Goal: Task Accomplishment & Management: Complete application form

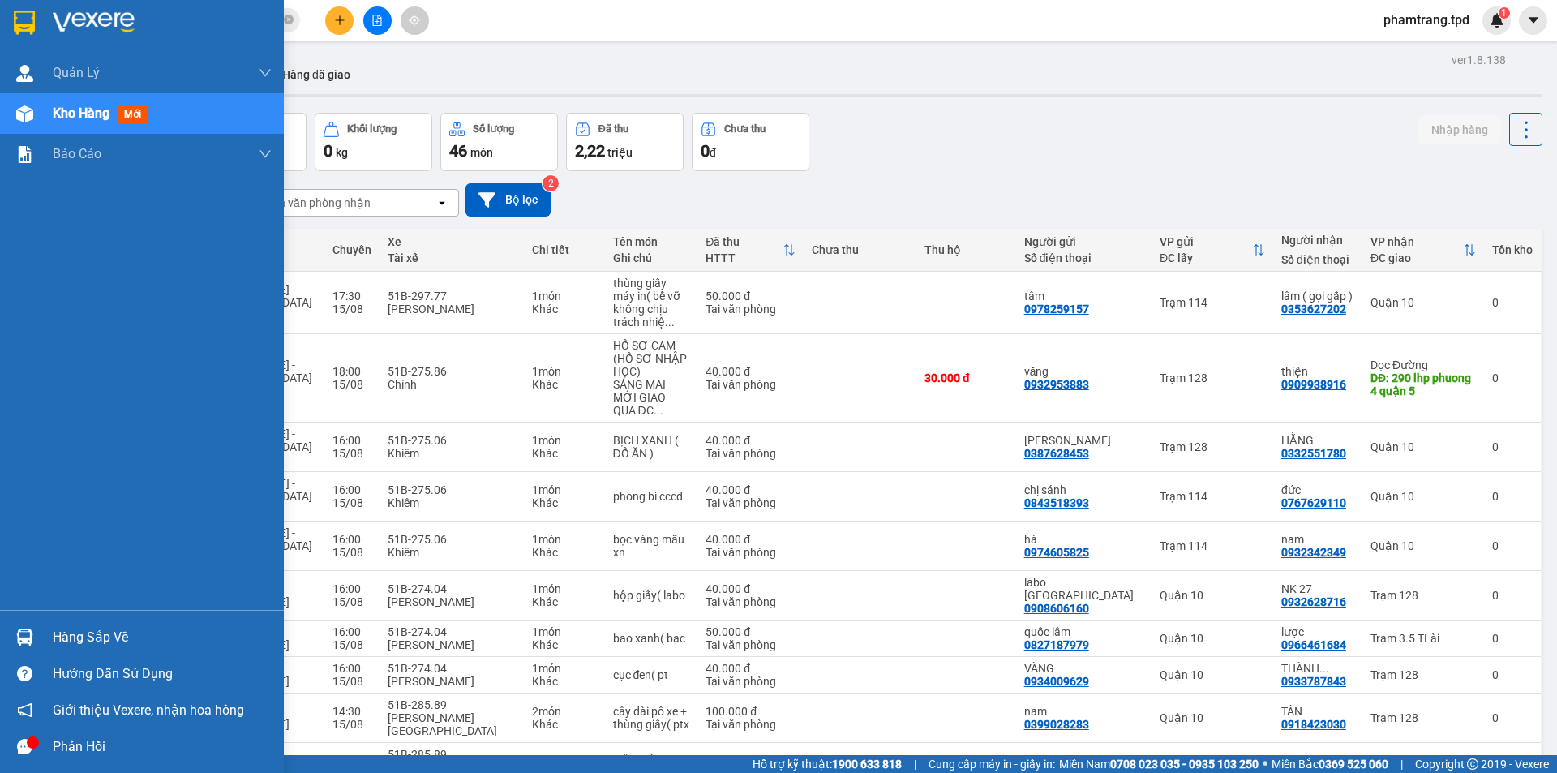
click at [84, 637] on div "Hàng sắp về" at bounding box center [162, 637] width 219 height 24
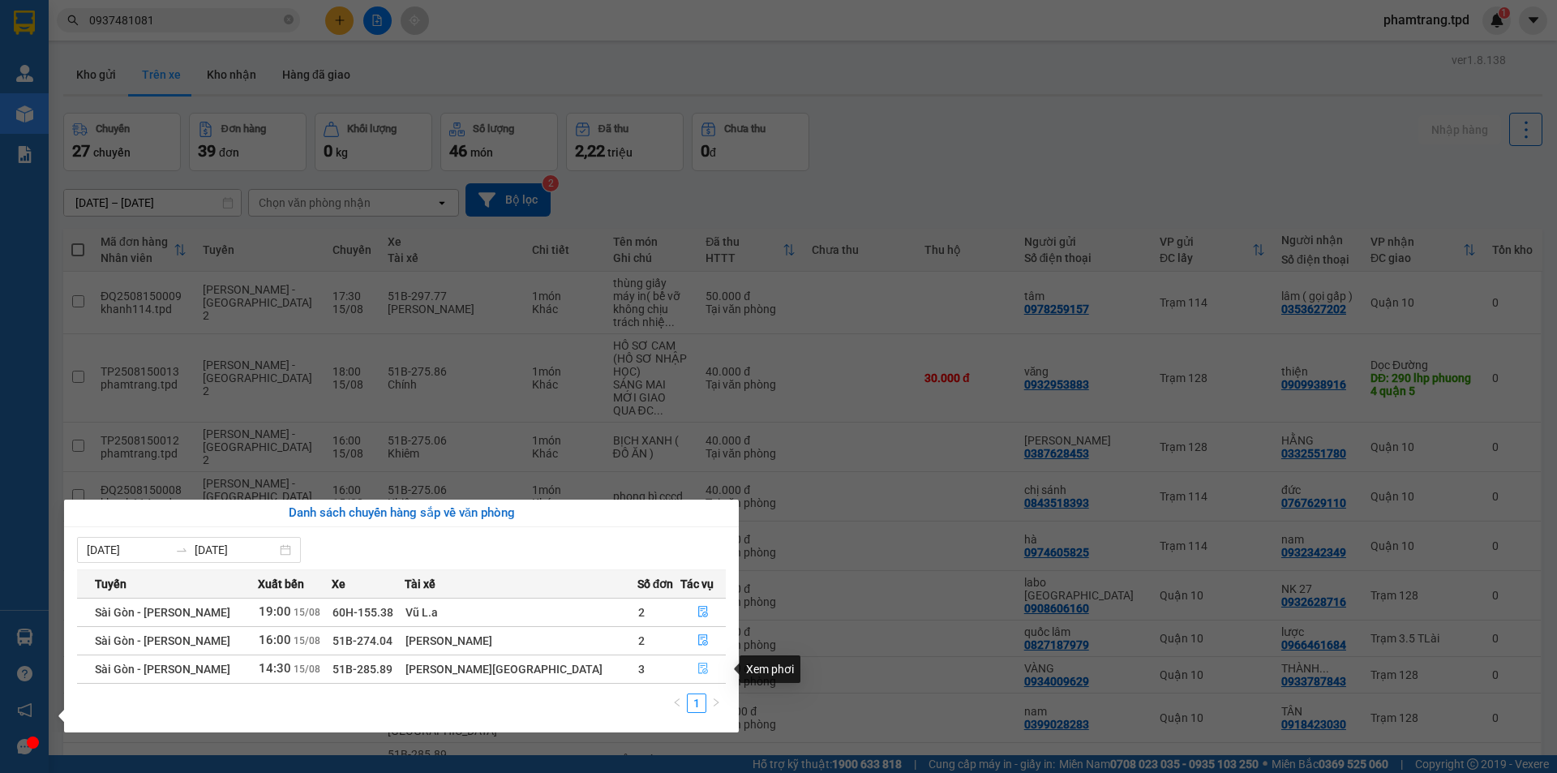
click at [697, 669] on icon "file-done" at bounding box center [702, 667] width 11 height 11
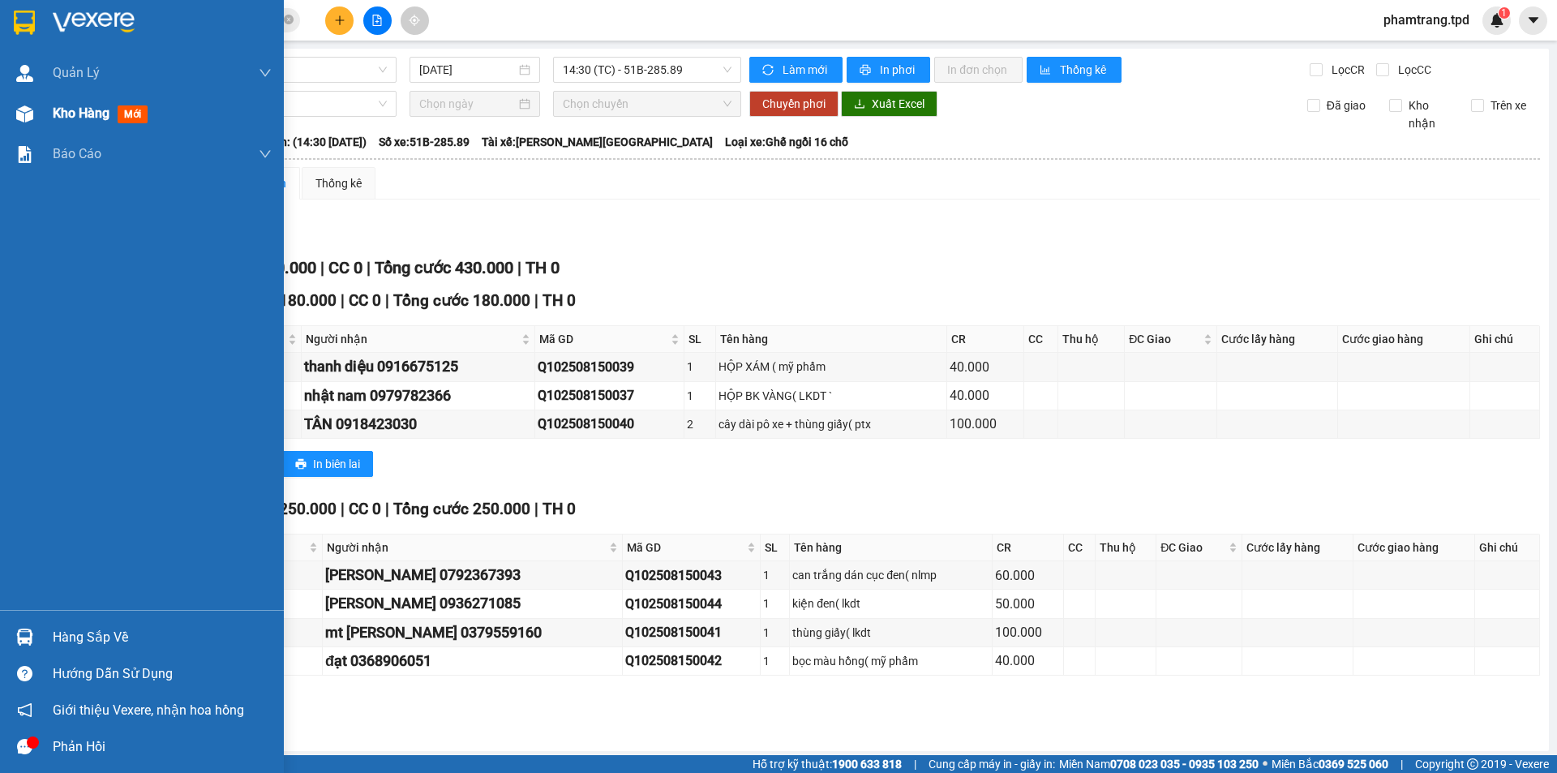
click at [71, 103] on div "Kho hàng mới" at bounding box center [103, 113] width 101 height 20
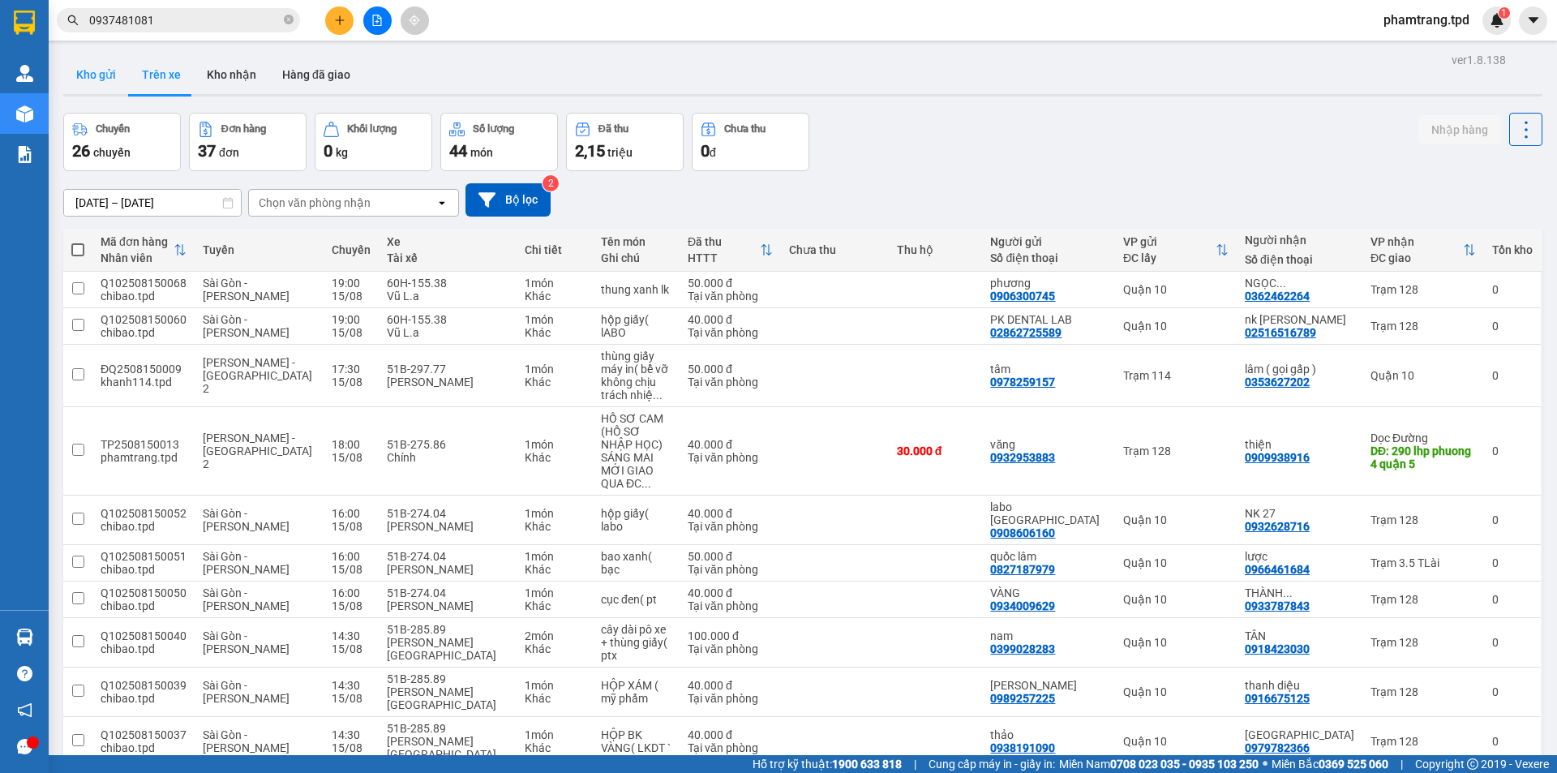
click at [97, 78] on button "Kho gửi" at bounding box center [96, 74] width 66 height 39
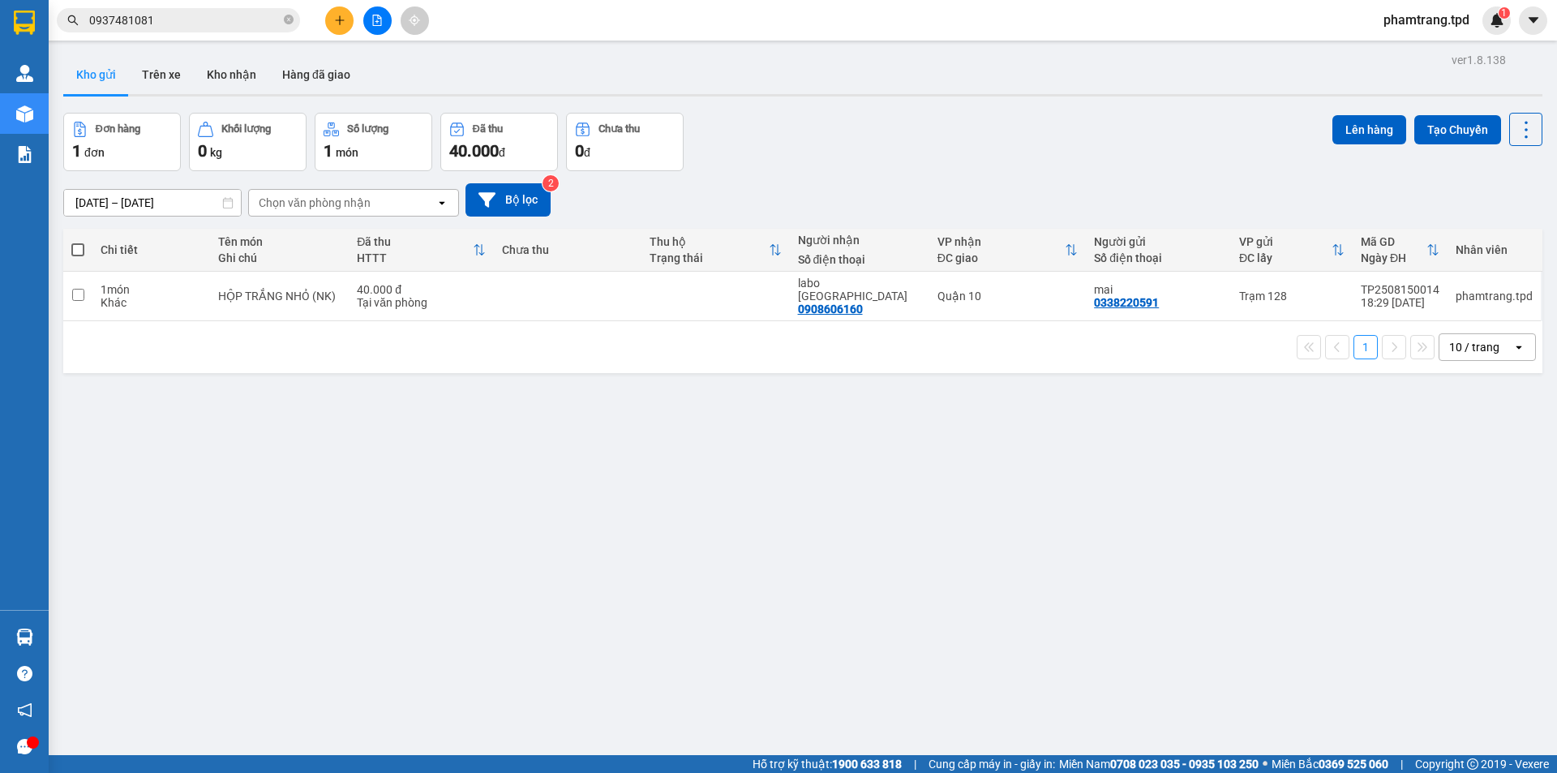
click at [353, 3] on div "Kết quả tìm kiếm ( 1 ) Bộ lọc Mã ĐH Trạng thái Món hàng Thu hộ Tổng cước Chưa c…" at bounding box center [778, 20] width 1557 height 41
click at [338, 27] on button at bounding box center [339, 20] width 28 height 28
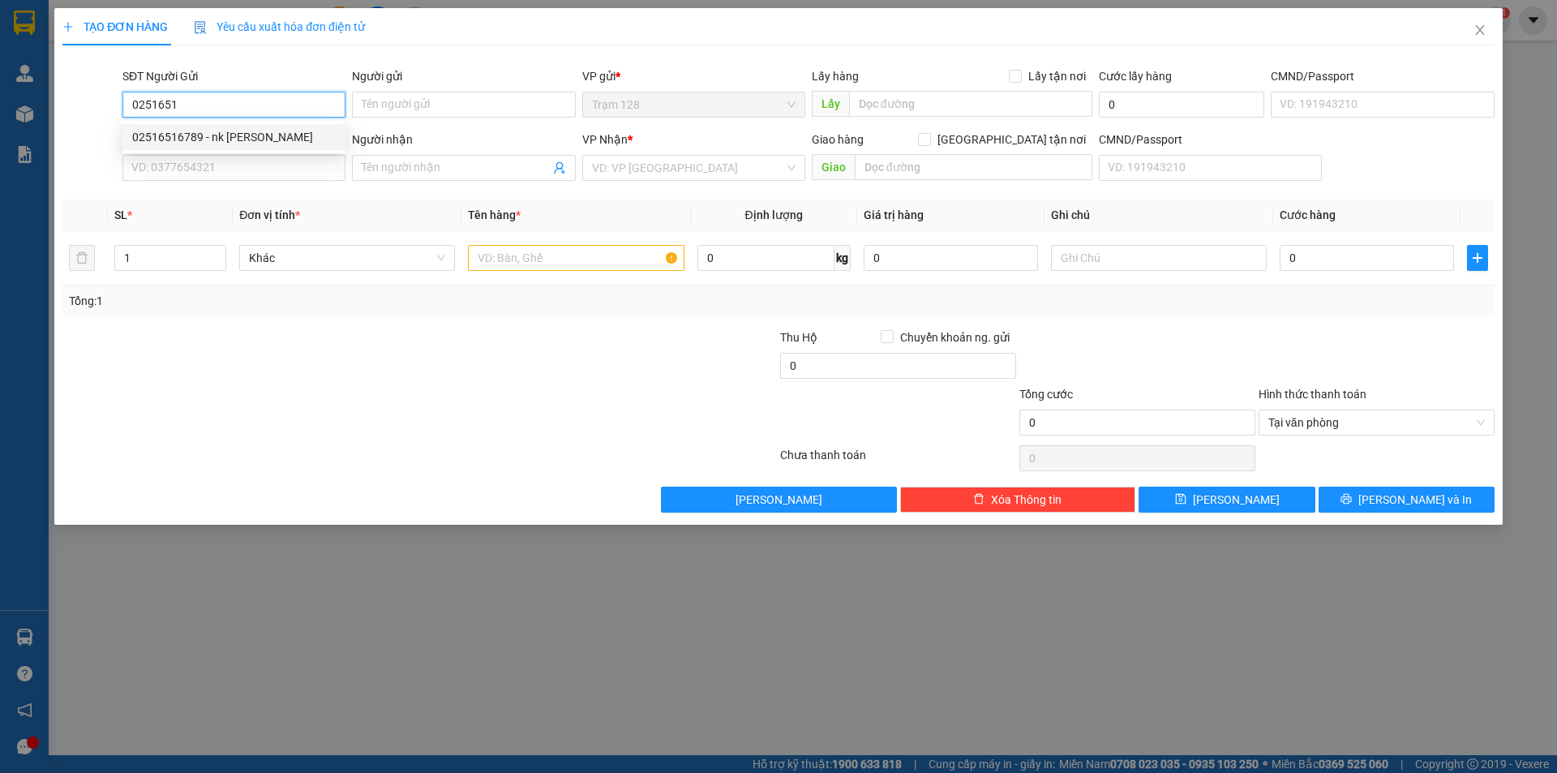
click at [242, 126] on div "02516516789 - nk [PERSON_NAME]" at bounding box center [233, 137] width 223 height 26
type input "02516516789"
type input "nk [PERSON_NAME]"
type input "0931165469"
type input "IPS dental lab"
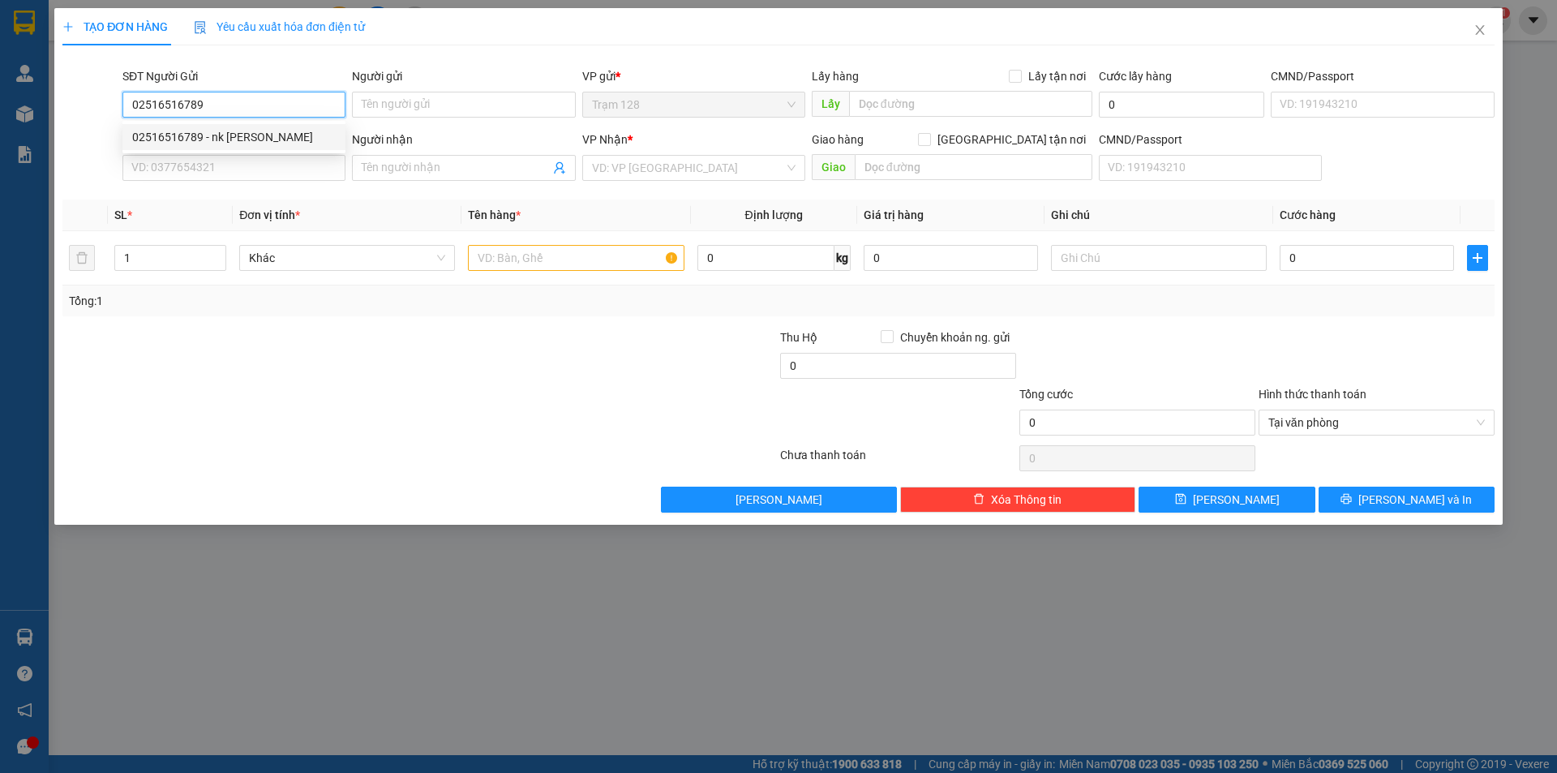
type input "051186000043"
type input "02516516789"
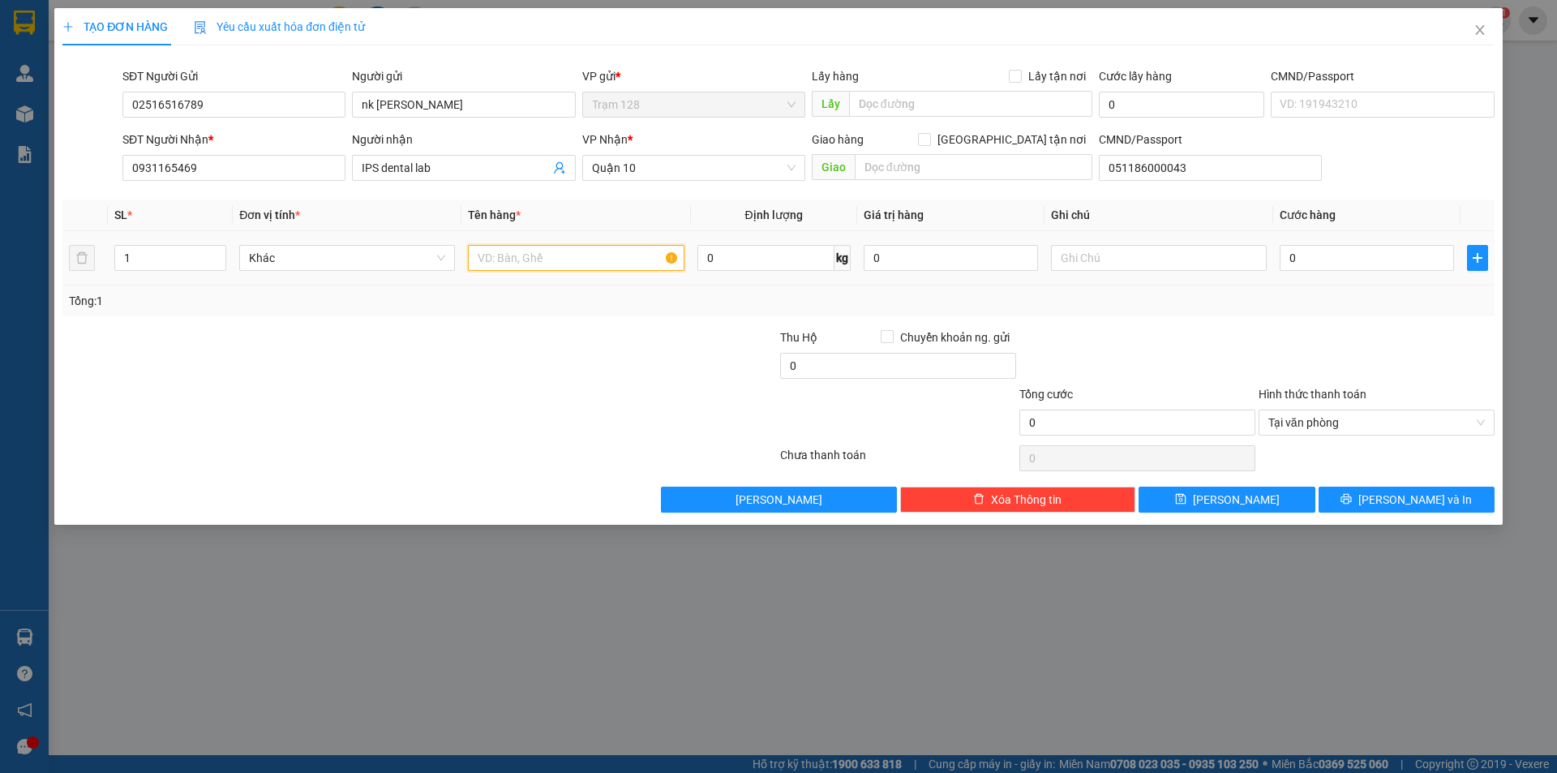
click at [572, 258] on input "text" at bounding box center [576, 258] width 216 height 26
type input "hộp capton ( bk )"
type input "4"
type input "40"
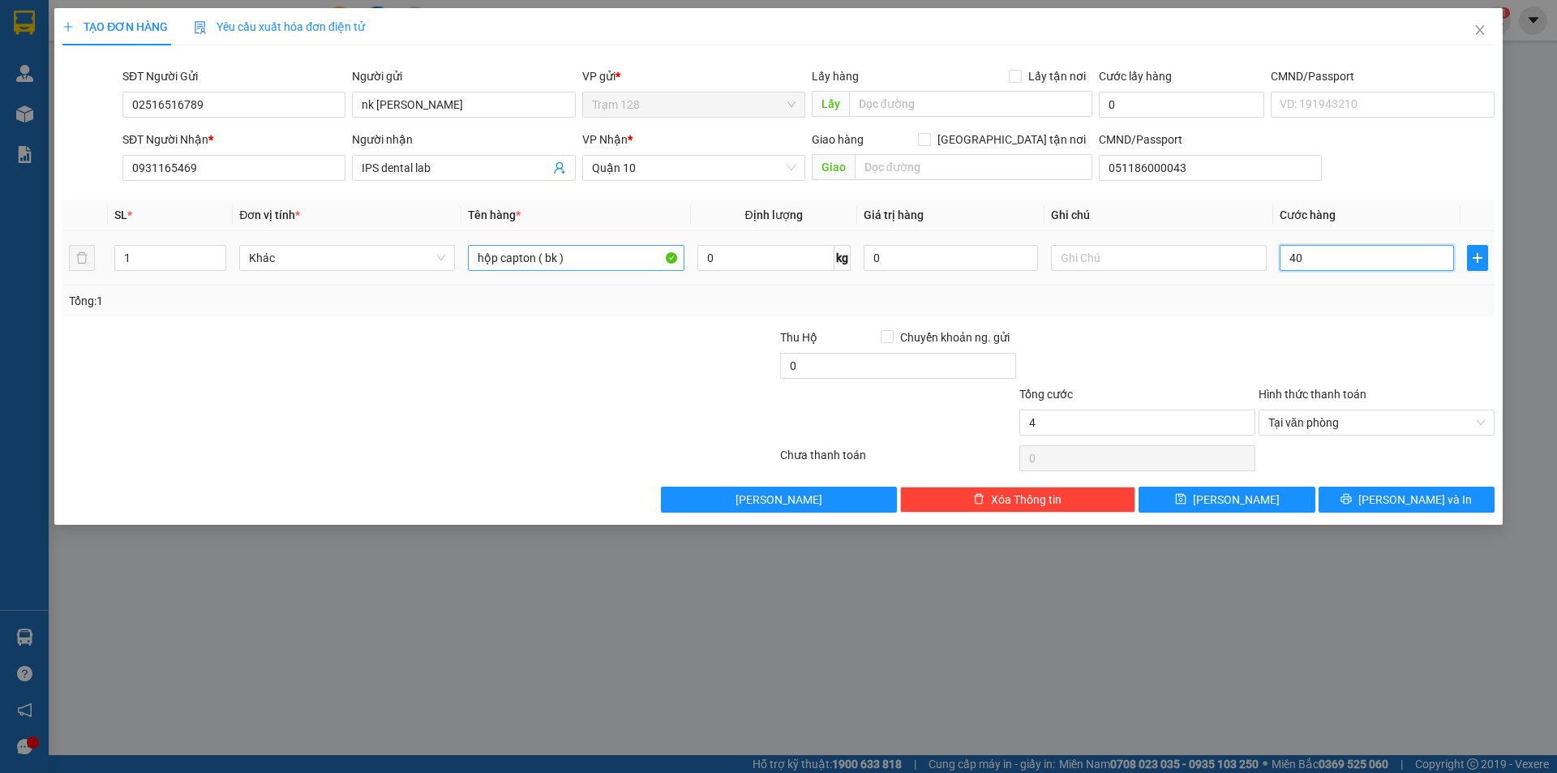
type input "40"
type input "40.000"
drag, startPoint x: 1078, startPoint y: 345, endPoint x: 679, endPoint y: 259, distance: 408.6
click at [1076, 345] on div at bounding box center [1136, 356] width 239 height 57
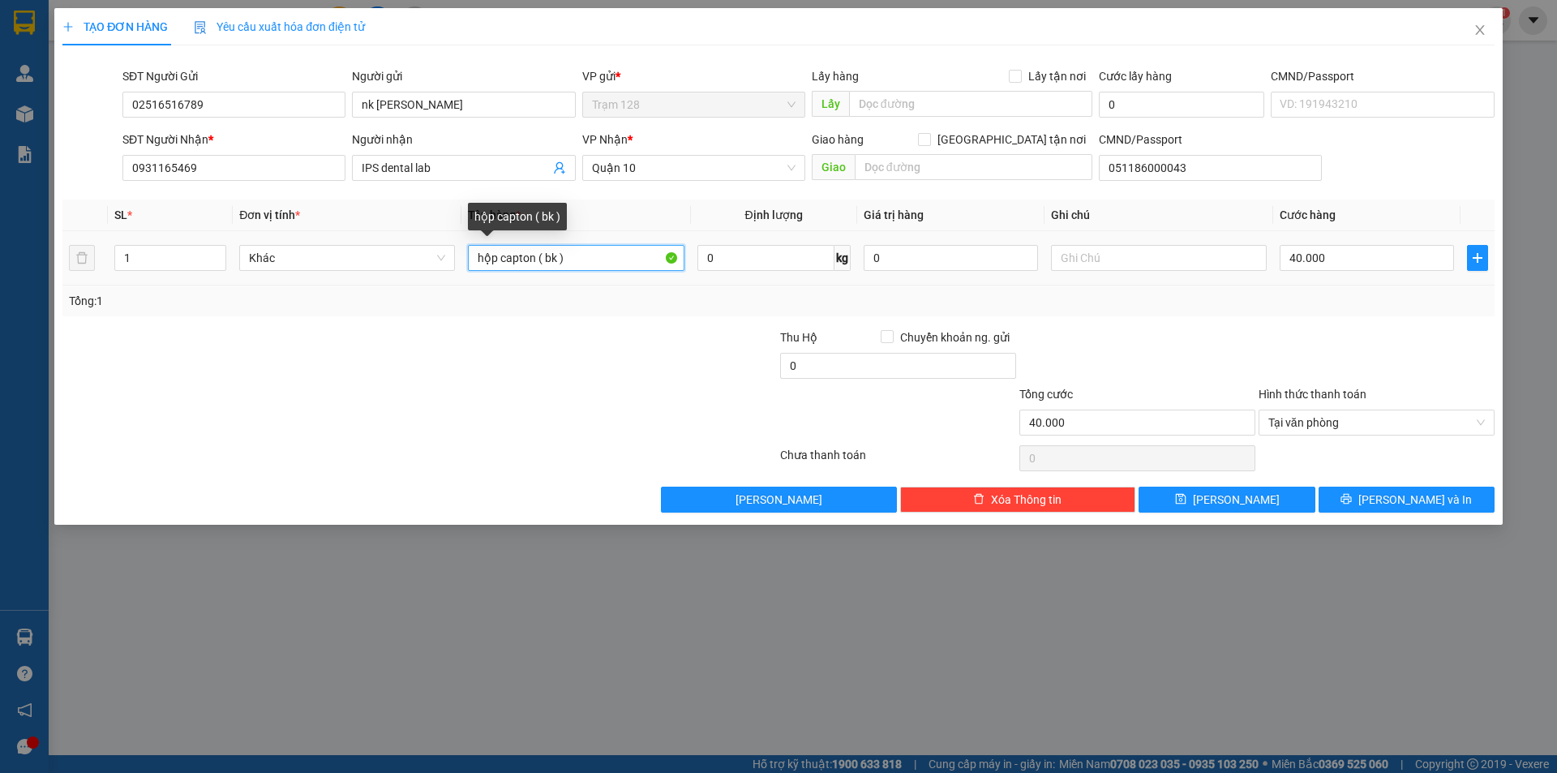
drag, startPoint x: 563, startPoint y: 255, endPoint x: 547, endPoint y: 259, distance: 15.7
click at [547, 259] on input "hộp capton ( bk )" at bounding box center [576, 258] width 216 height 26
type input "hộp capton ( nk )"
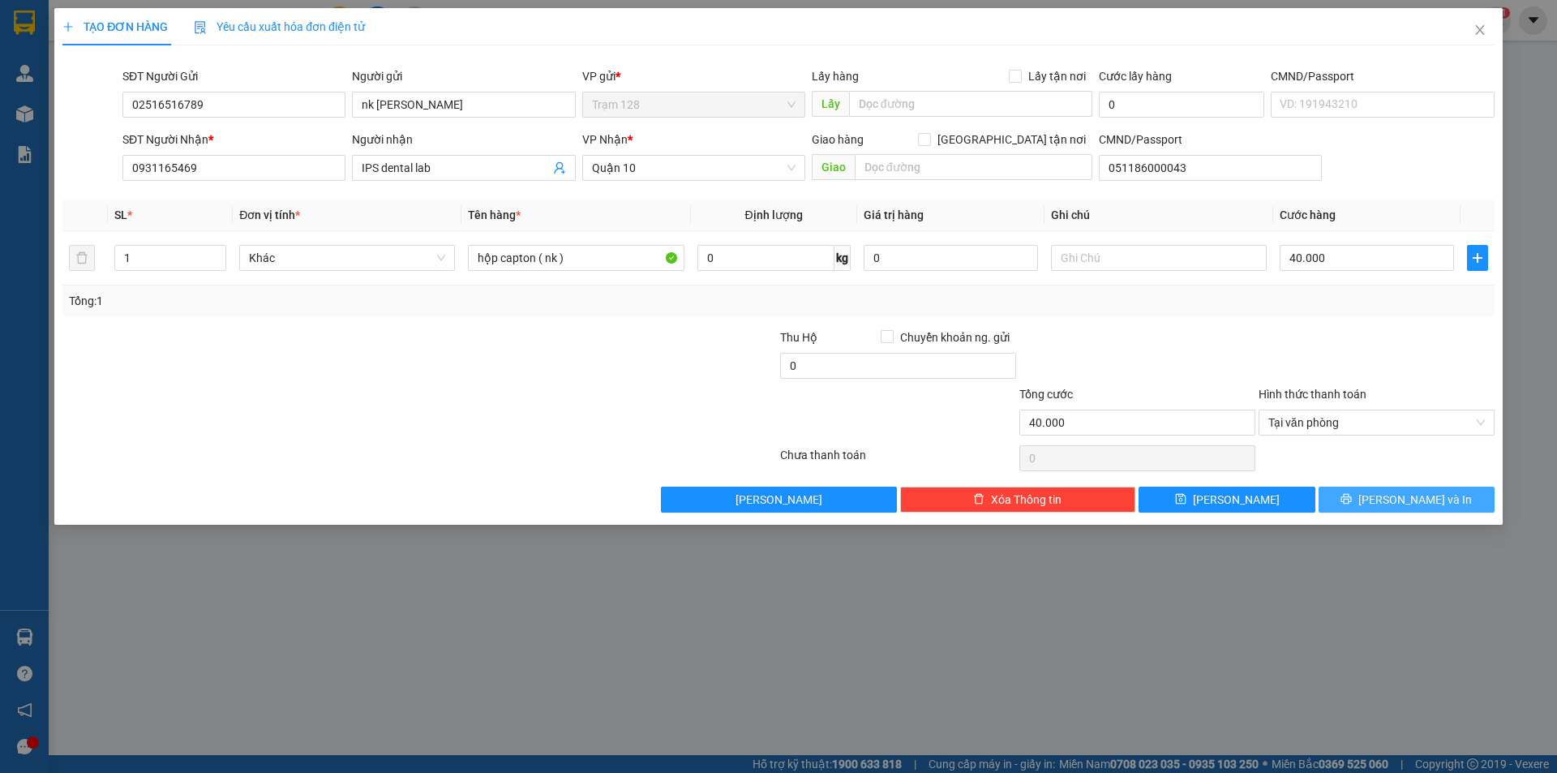
click at [1351, 497] on icon "printer" at bounding box center [1345, 498] width 11 height 11
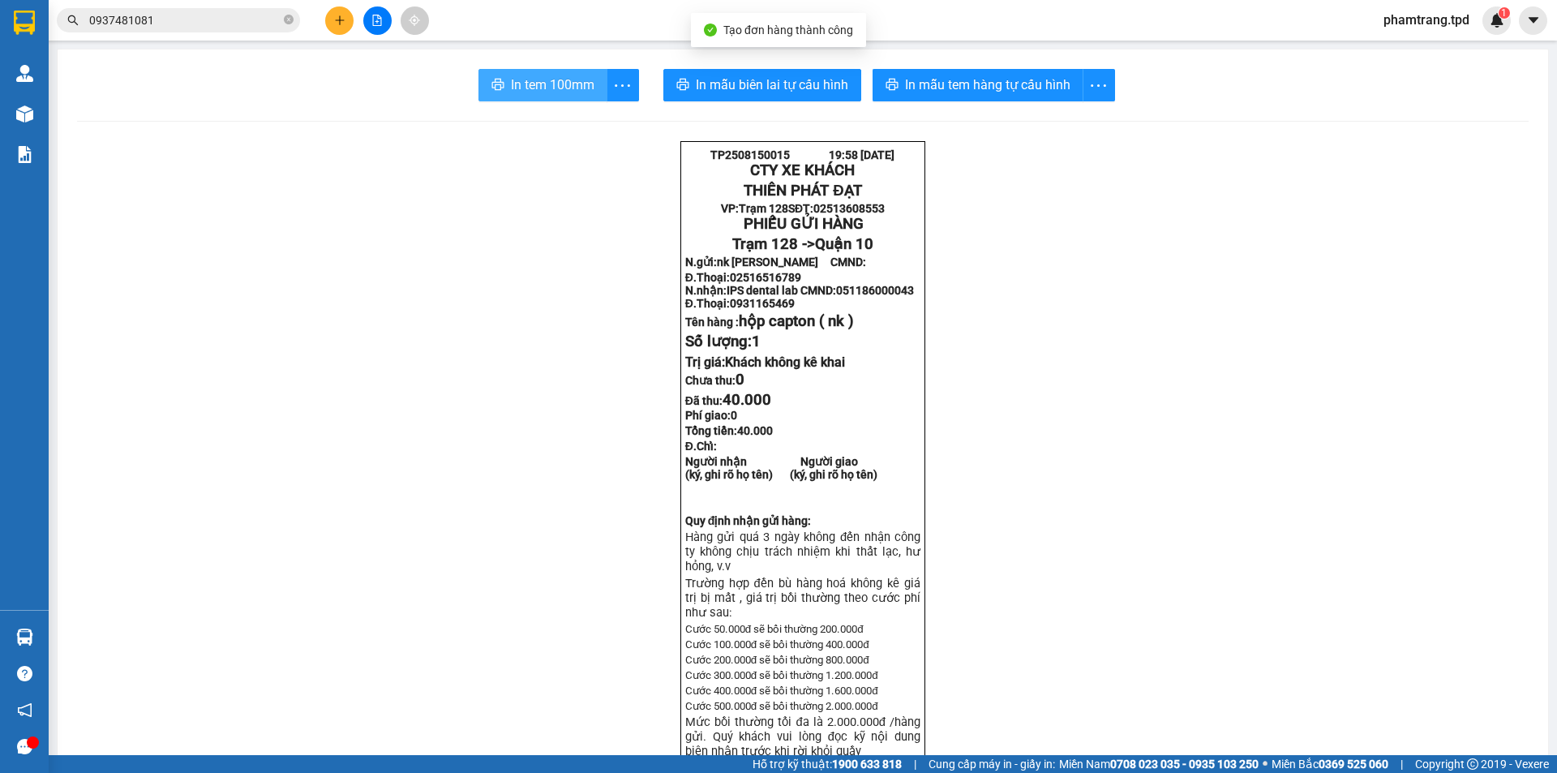
click at [585, 75] on span "In tem 100mm" at bounding box center [553, 85] width 84 height 20
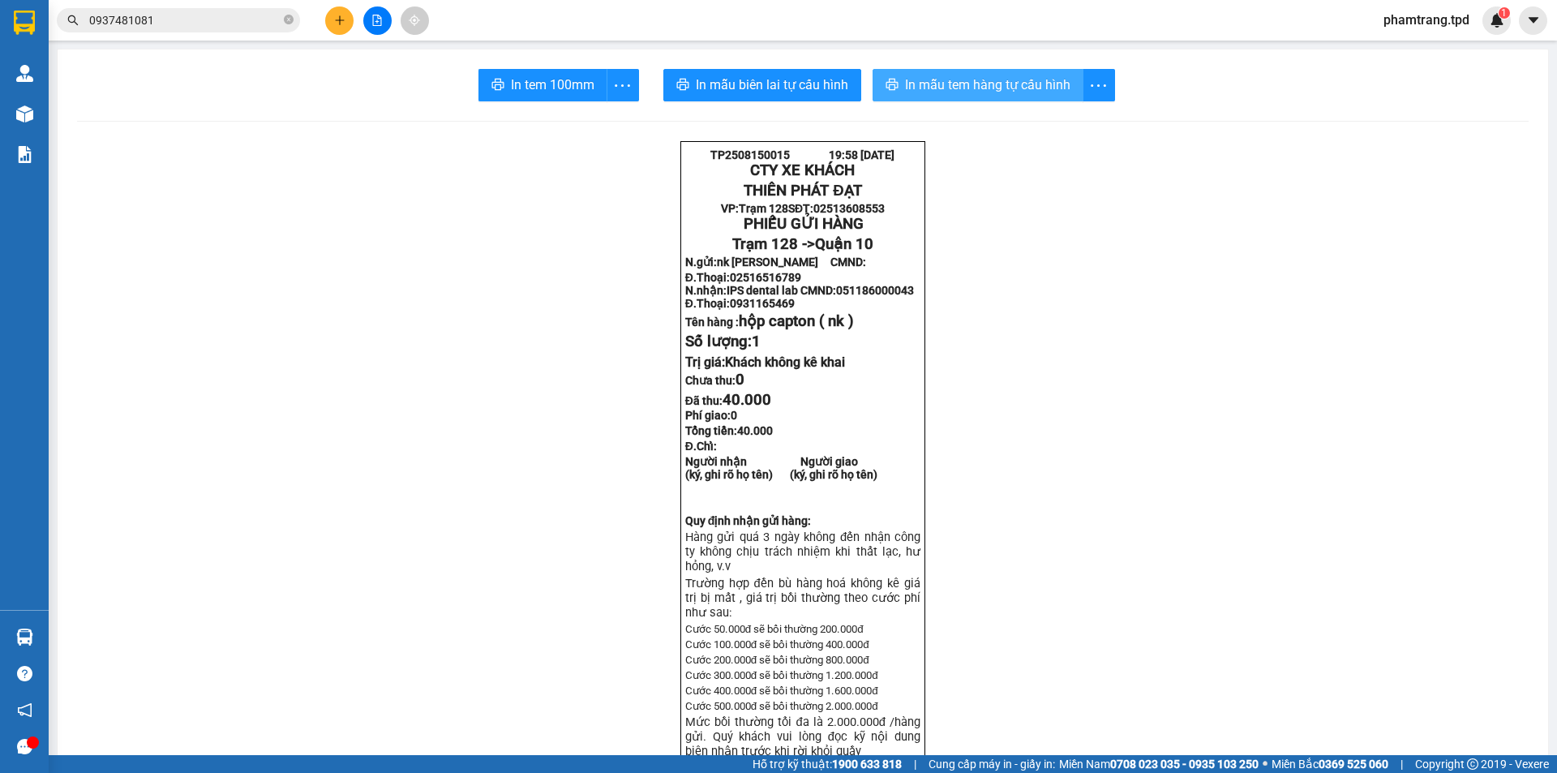
click at [990, 81] on span "In mẫu tem hàng tự cấu hình" at bounding box center [987, 85] width 165 height 20
